Goal: Task Accomplishment & Management: Manage account settings

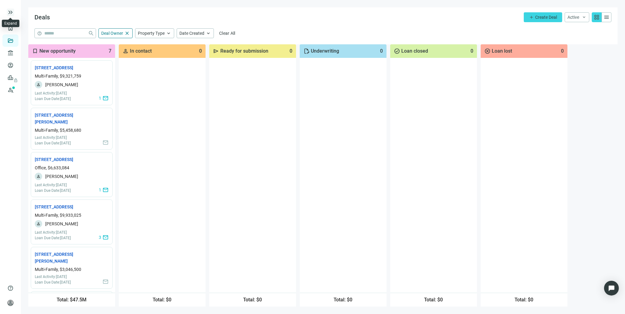
click at [10, 10] on span "keyboard_double_arrow_right" at bounding box center [10, 12] width 7 height 7
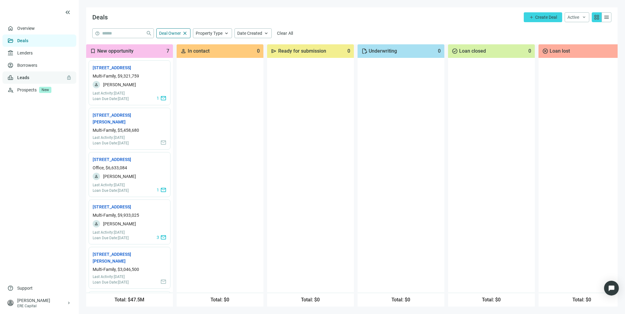
click at [29, 76] on link "Leads lock" at bounding box center [23, 77] width 12 height 5
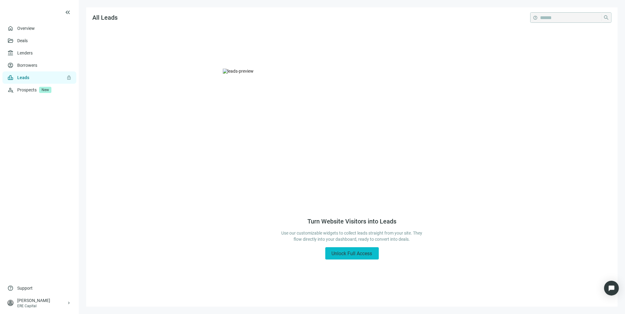
click at [356, 253] on span "Unlock Full Access" at bounding box center [352, 254] width 41 height 6
